Goal: Information Seeking & Learning: Learn about a topic

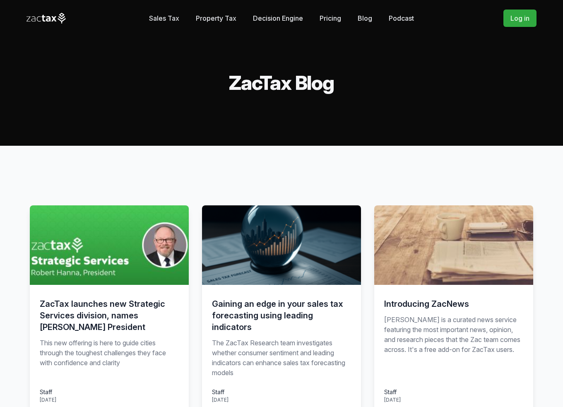
click at [405, 17] on link "Podcast" at bounding box center [401, 18] width 25 height 17
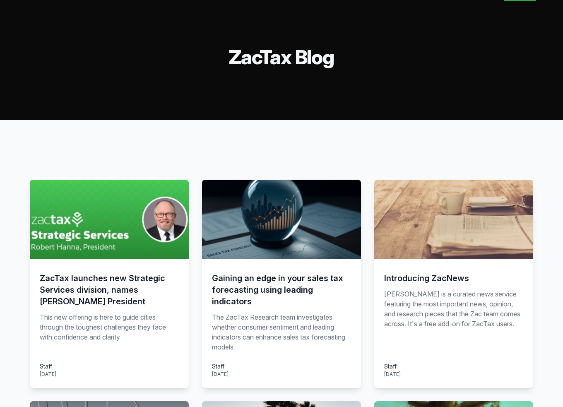
scroll to position [138, 0]
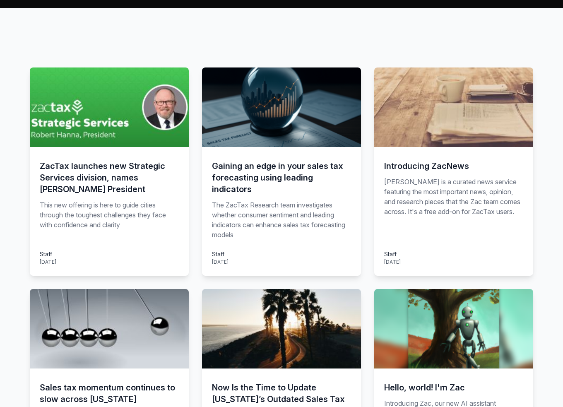
click at [426, 165] on h3 "Introducing ZacNews" at bounding box center [453, 166] width 139 height 12
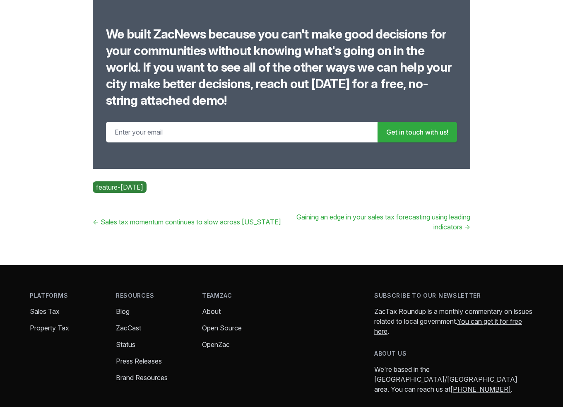
scroll to position [138, 0]
